Goal: Obtain resource: Download file/media

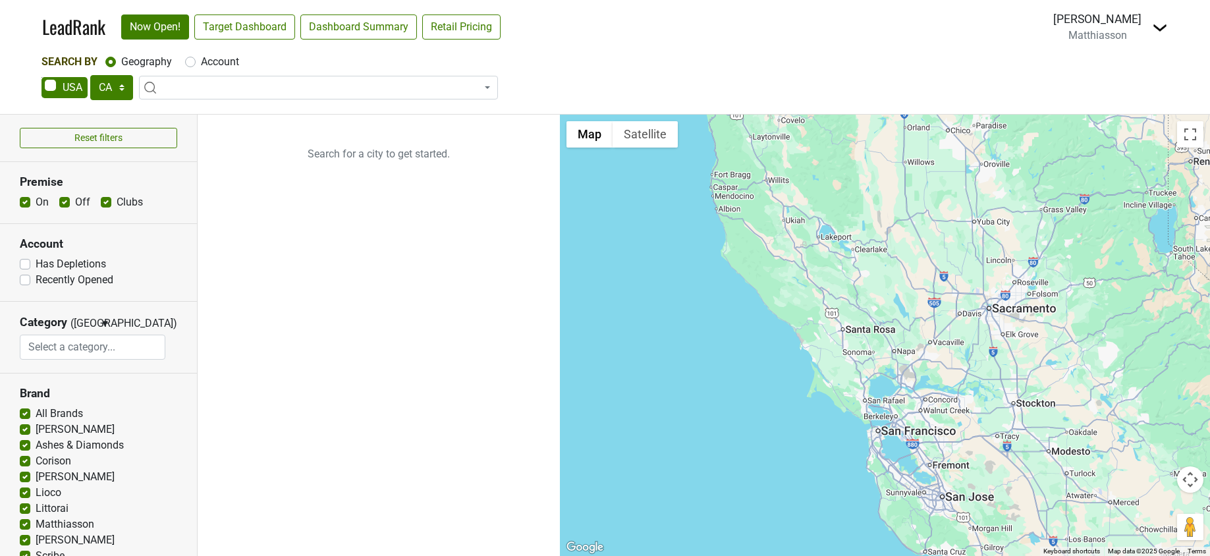
select select "CA"
select select
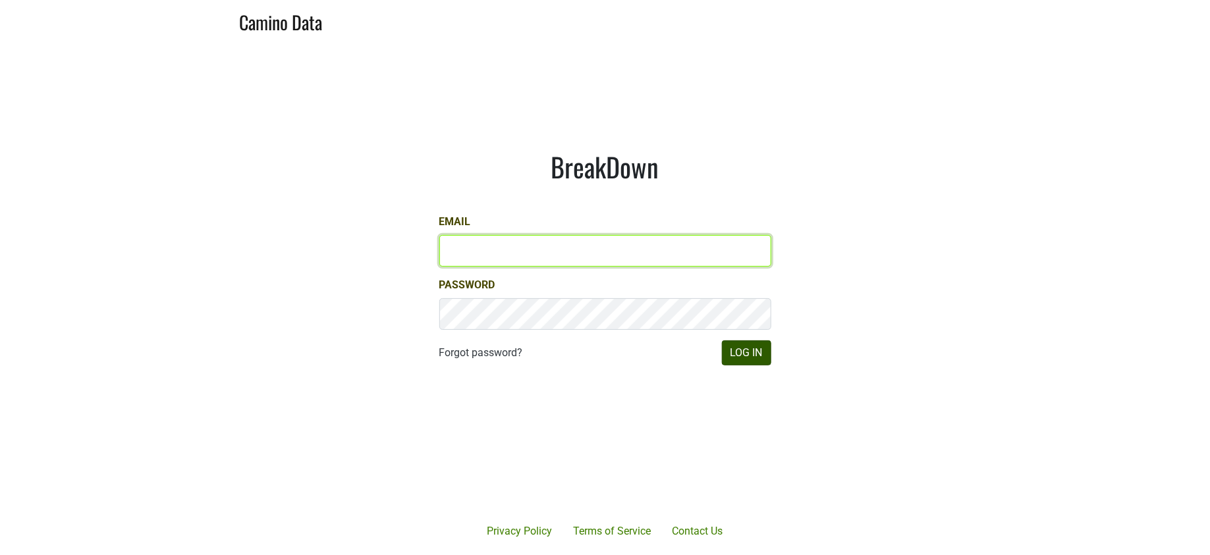
type input "[PERSON_NAME][EMAIL_ADDRESS][DOMAIN_NAME]"
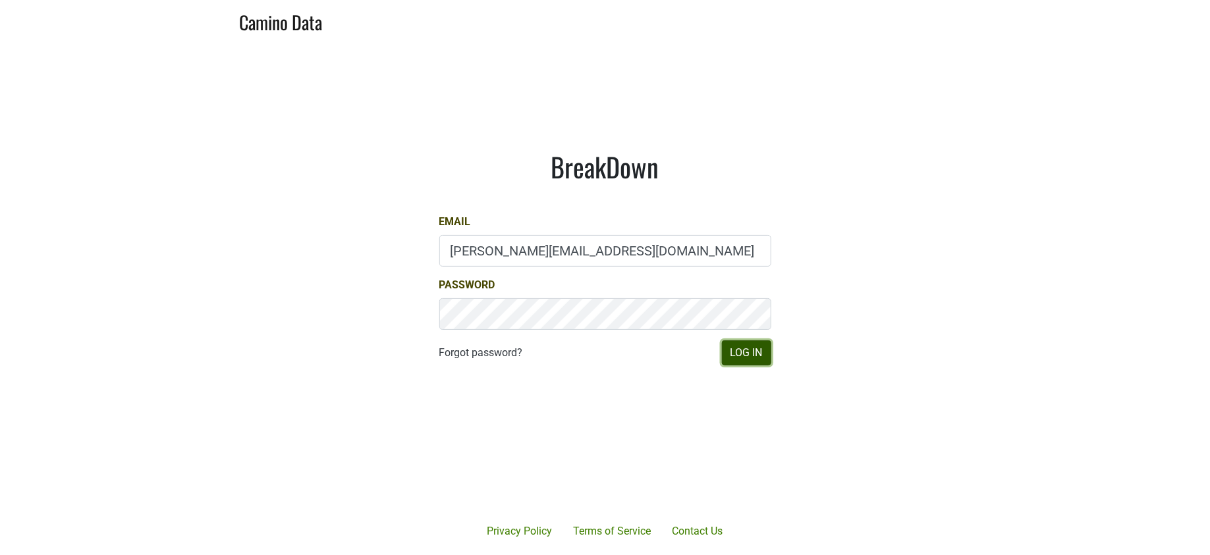
click at [761, 356] on button "Log In" at bounding box center [746, 352] width 49 height 25
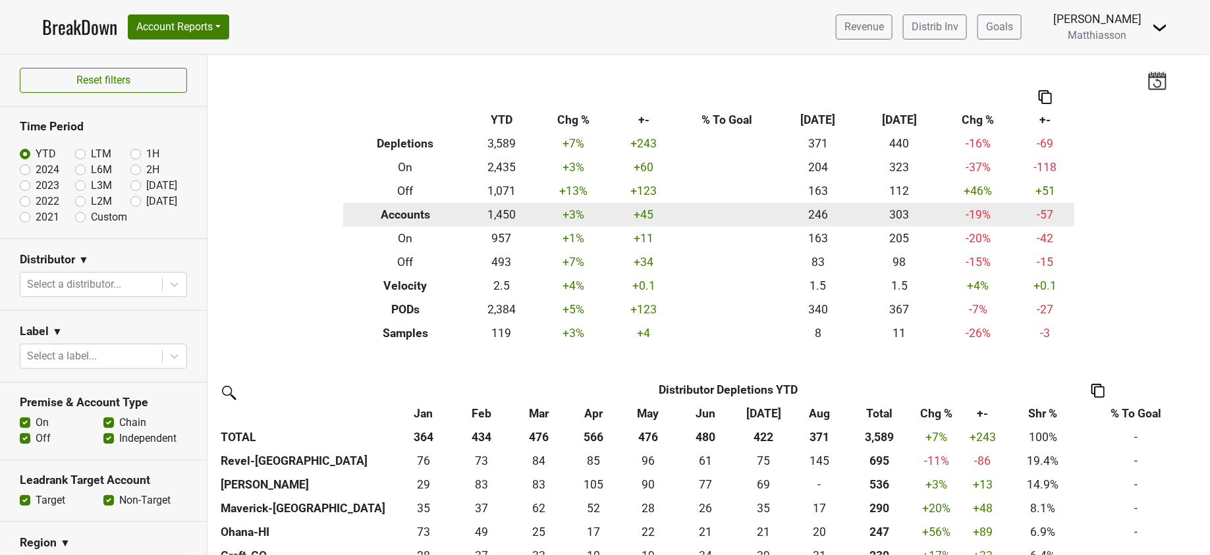
scroll to position [7, 0]
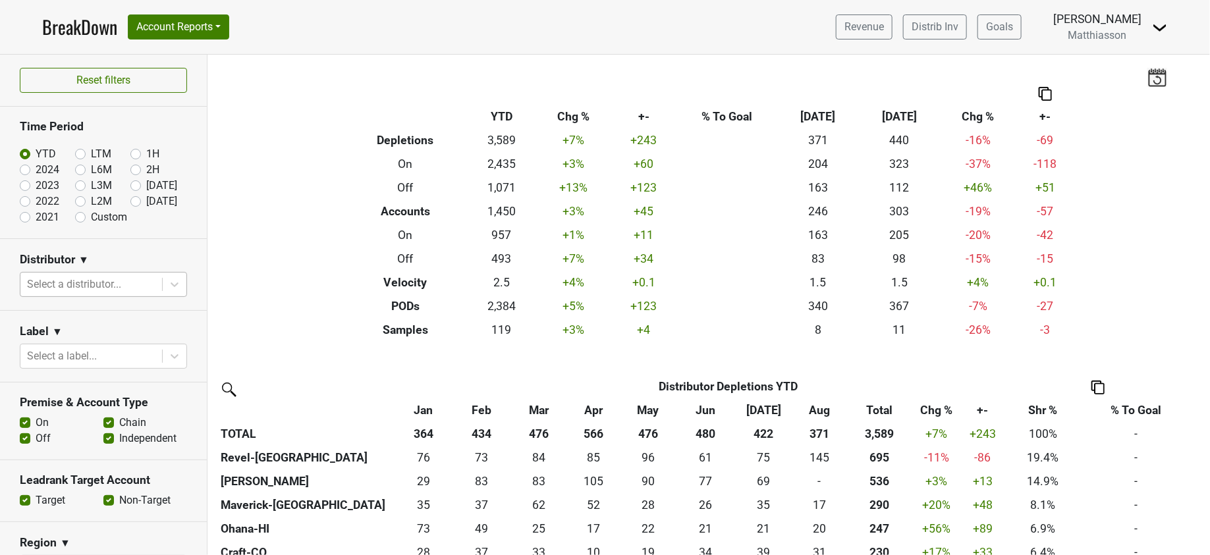
click at [120, 285] on div at bounding box center [91, 284] width 128 height 18
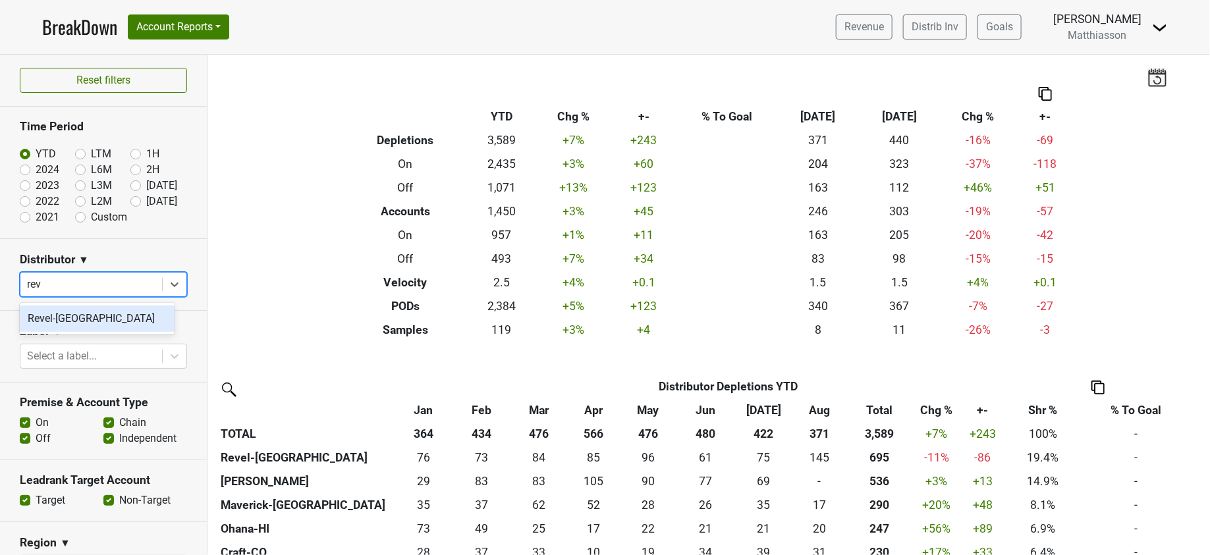
type input "reve"
click at [62, 317] on div "Revel-[GEOGRAPHIC_DATA]" at bounding box center [97, 319] width 155 height 26
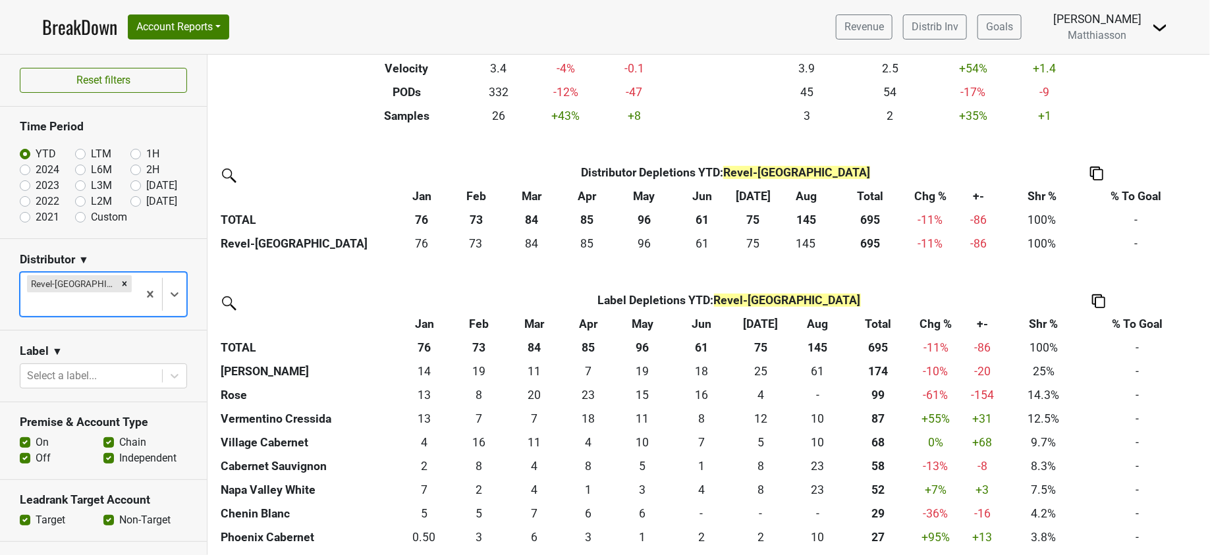
scroll to position [292, 0]
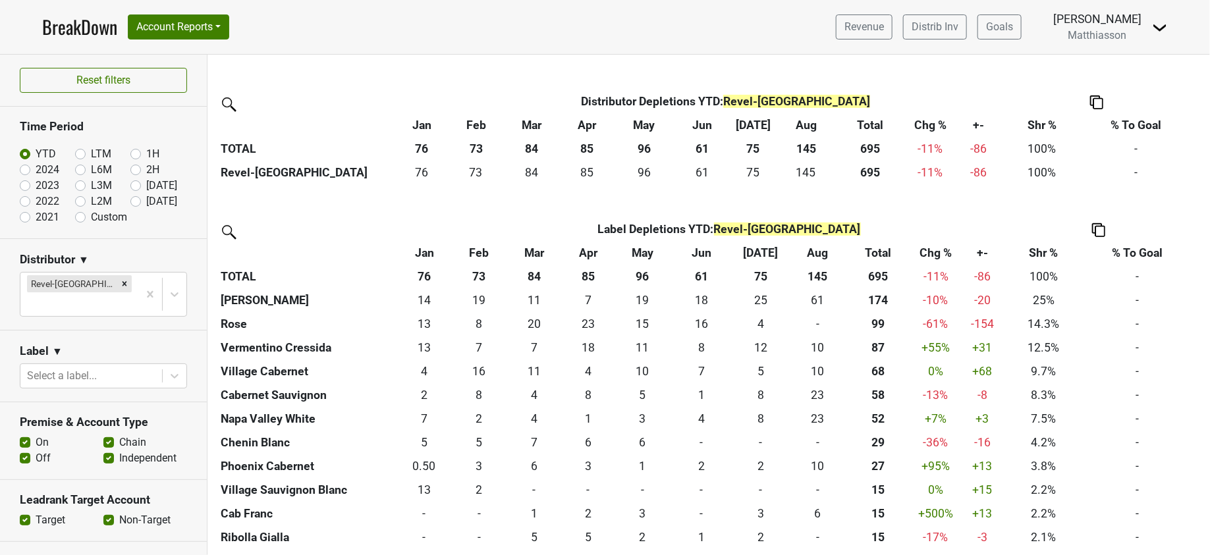
click at [1098, 228] on img at bounding box center [1098, 230] width 13 height 14
click at [1098, 211] on div "Export to Excel" at bounding box center [1096, 205] width 67 height 19
click at [735, 31] on nav "BreakDown Account Reports SuperRanker Map Award Progress Chain Compliance CRM N…" at bounding box center [605, 27] width 1146 height 54
click at [867, 19] on link "Revenue" at bounding box center [864, 26] width 57 height 25
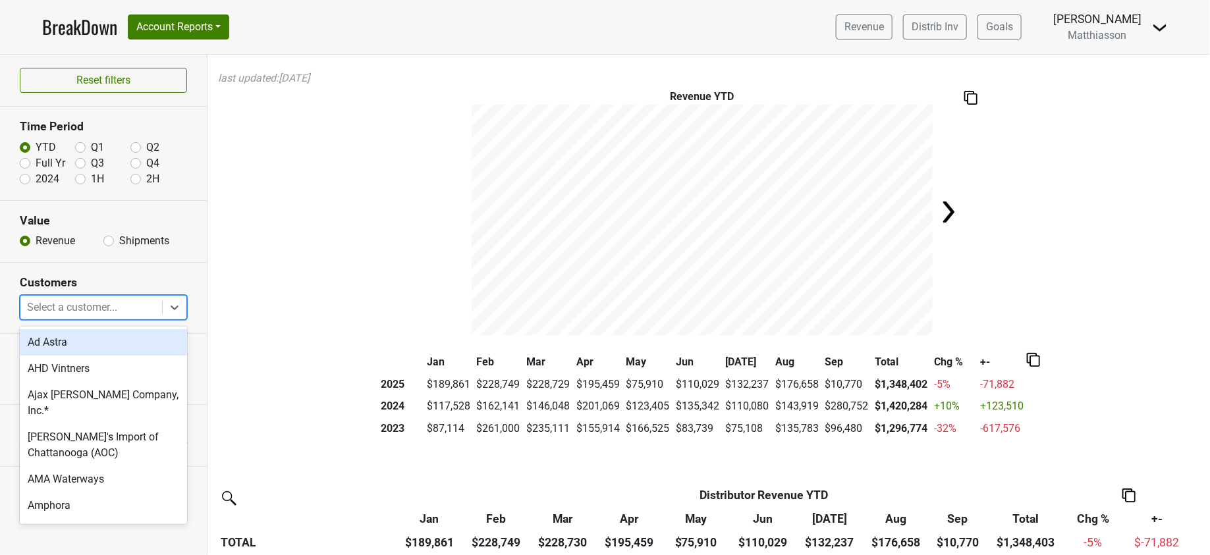
click at [91, 311] on div at bounding box center [91, 307] width 128 height 18
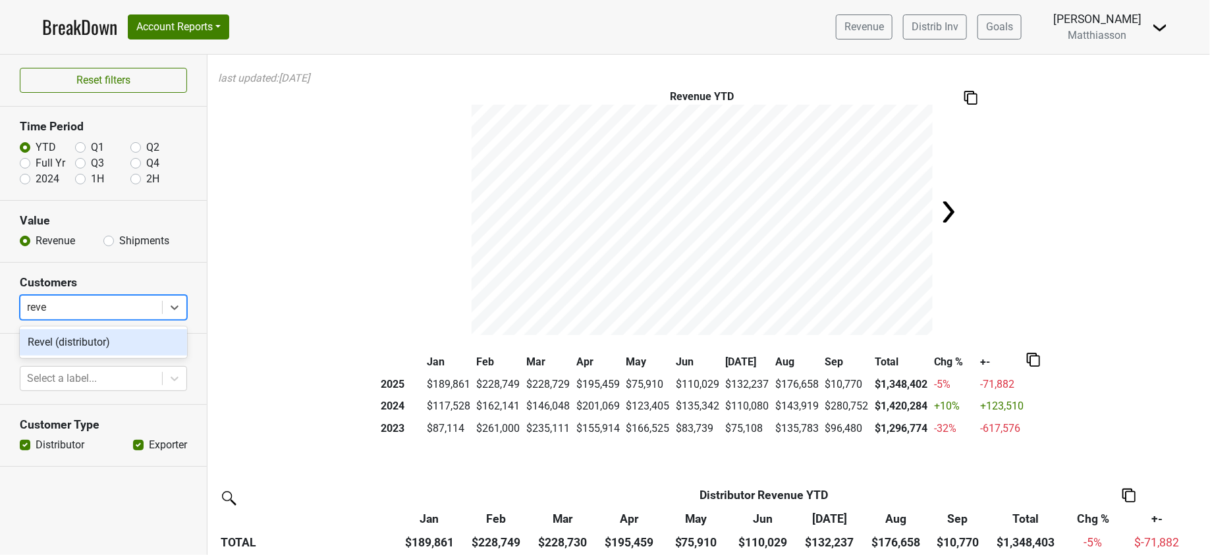
type input "revel"
click at [88, 345] on div "Revel (distributor)" at bounding box center [103, 342] width 167 height 26
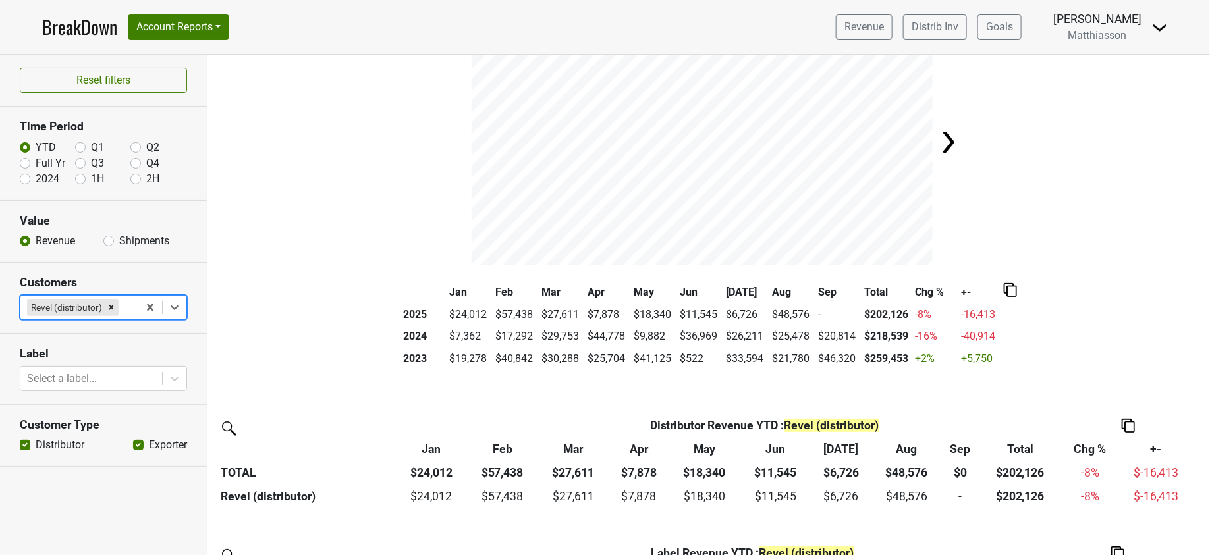
scroll to position [130, 0]
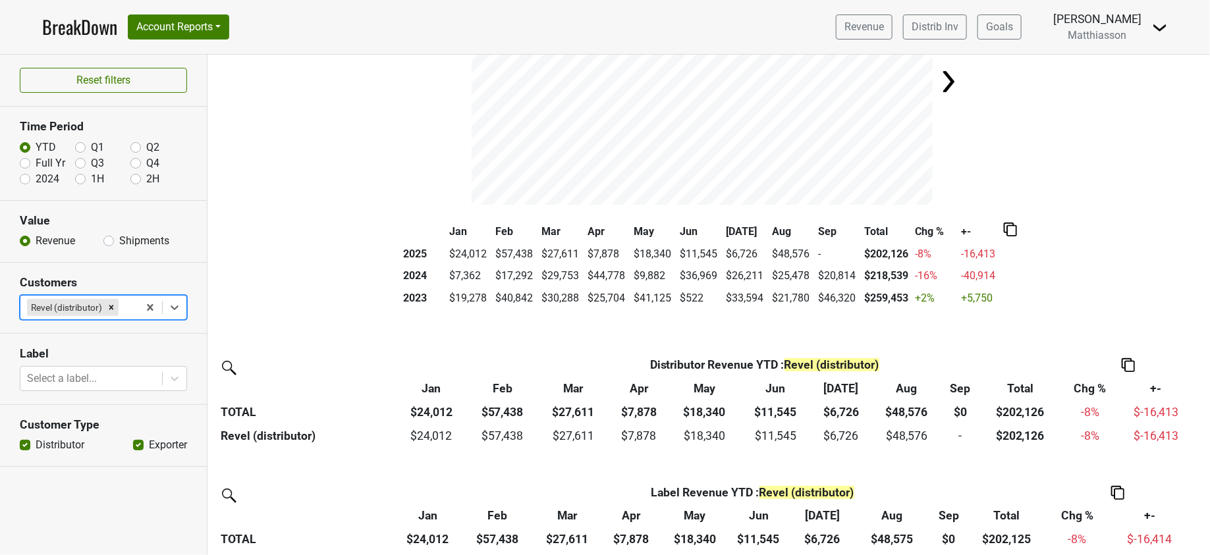
click at [1004, 231] on img at bounding box center [1010, 230] width 13 height 14
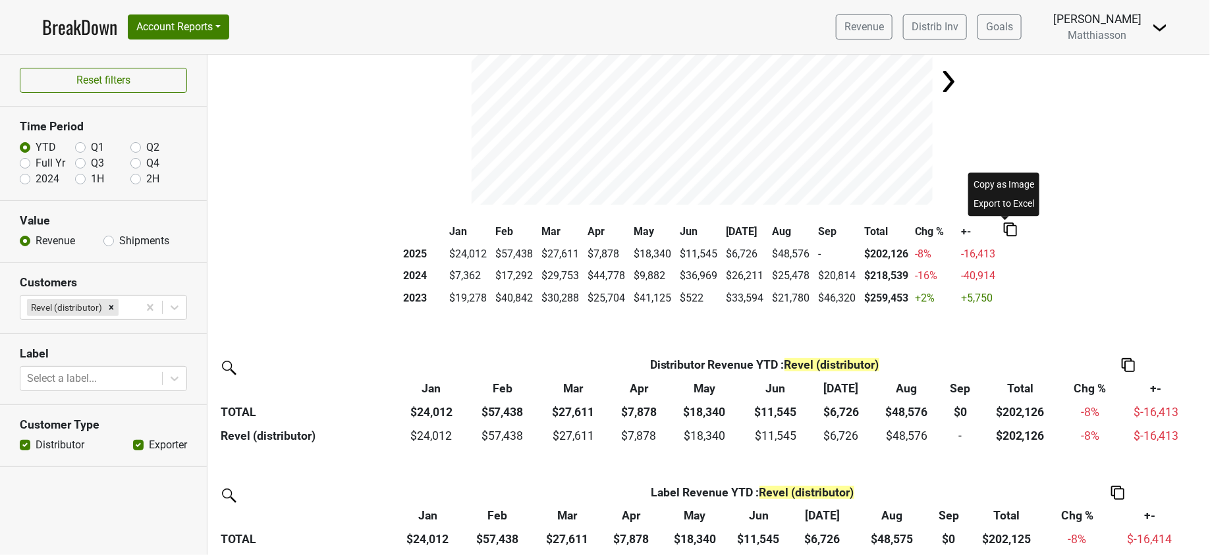
click at [1004, 202] on div "Export to Excel" at bounding box center [1004, 203] width 66 height 19
